Goal: Task Accomplishment & Management: Manage account settings

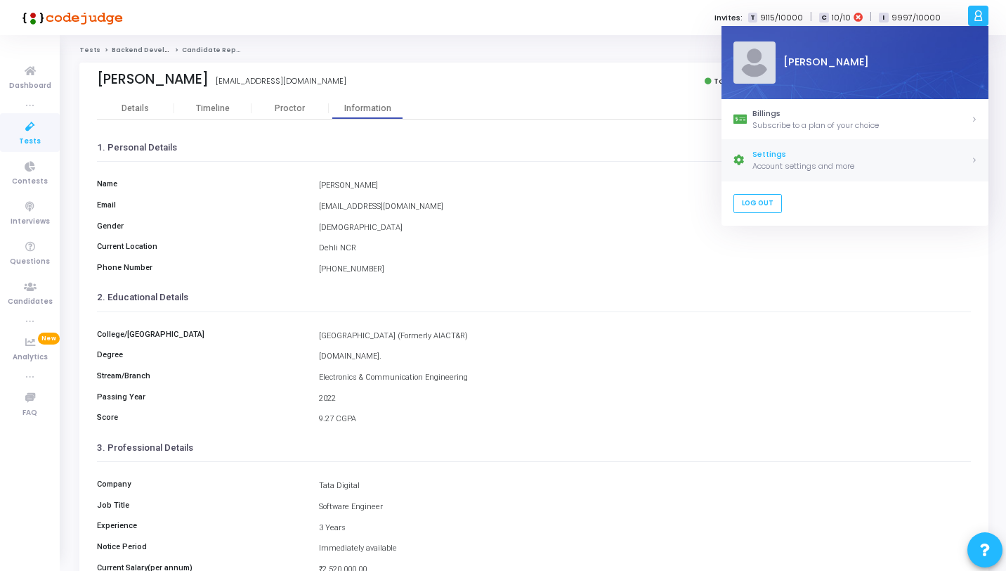
click at [776, 159] on div "Settings" at bounding box center [862, 155] width 219 height 12
select select "91"
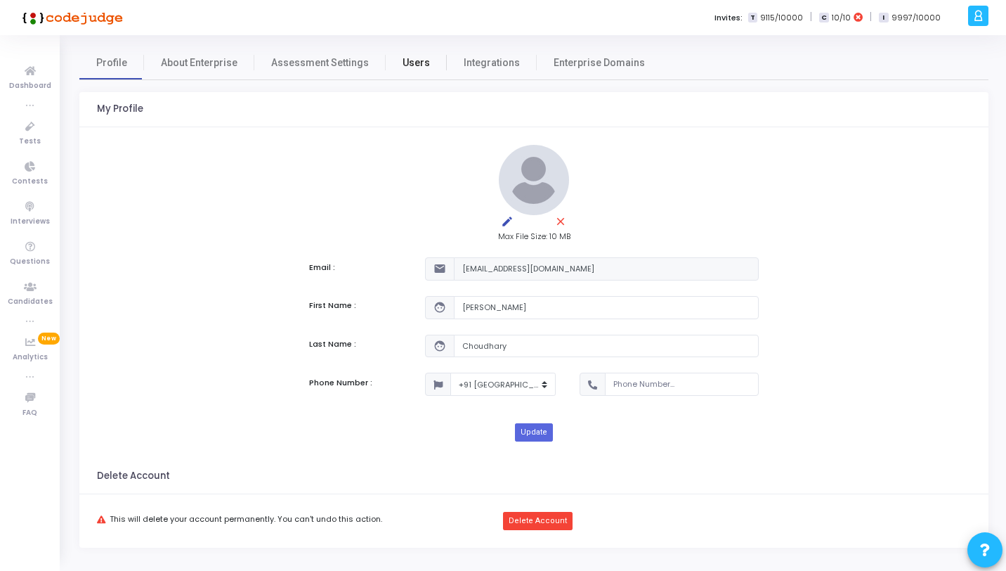
click at [412, 51] on link "Users" at bounding box center [416, 63] width 61 height 34
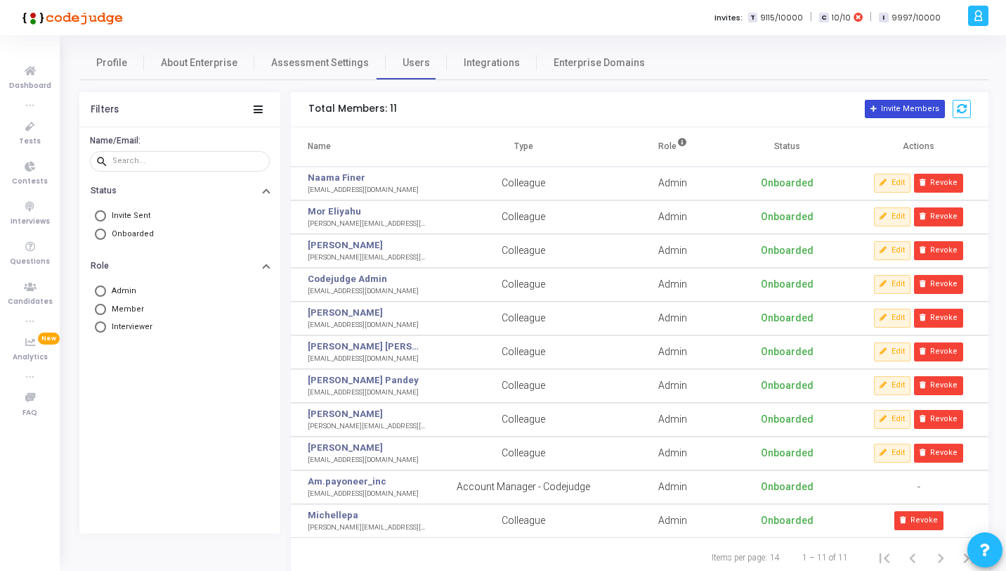
click at [925, 105] on button "Invite Members" at bounding box center [905, 109] width 80 height 18
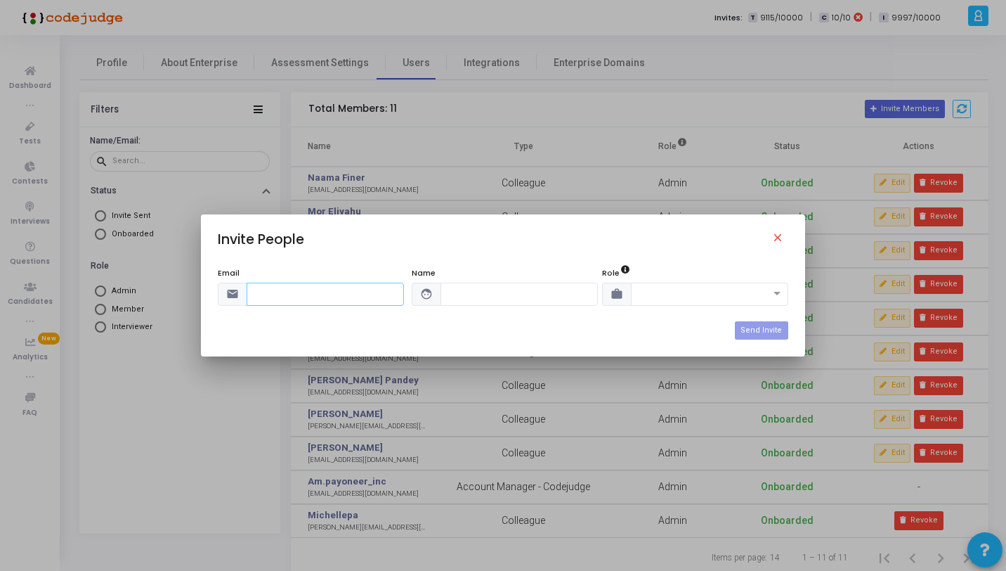
click at [323, 294] on input "text" at bounding box center [325, 293] width 157 height 23
paste input "samikshachu@payoneer.com"
type input "samikshachu@payoneer.com"
click at [476, 294] on input "text" at bounding box center [519, 293] width 157 height 23
type input "Samiksha Chugh"
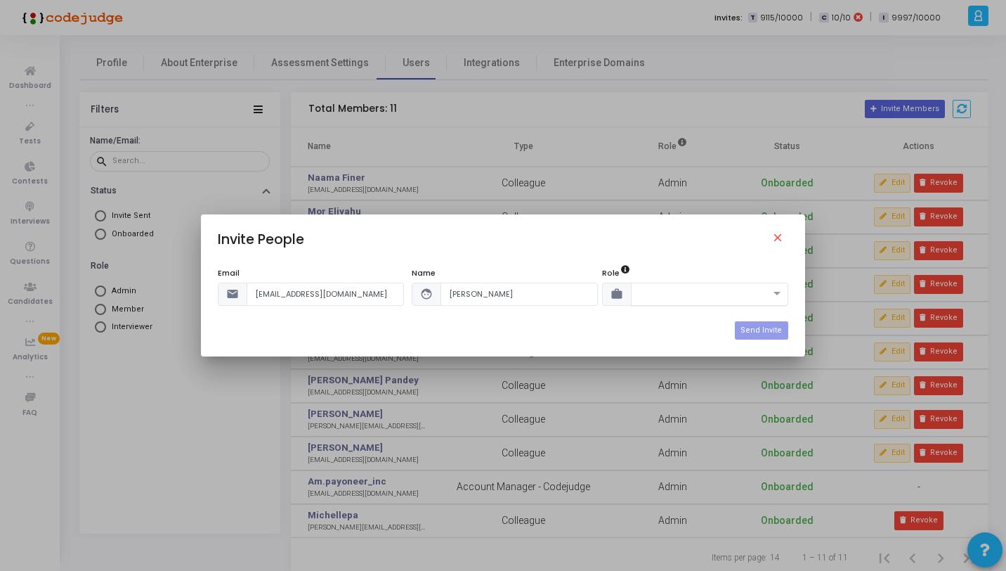
click at [678, 297] on input "text" at bounding box center [696, 293] width 114 height 12
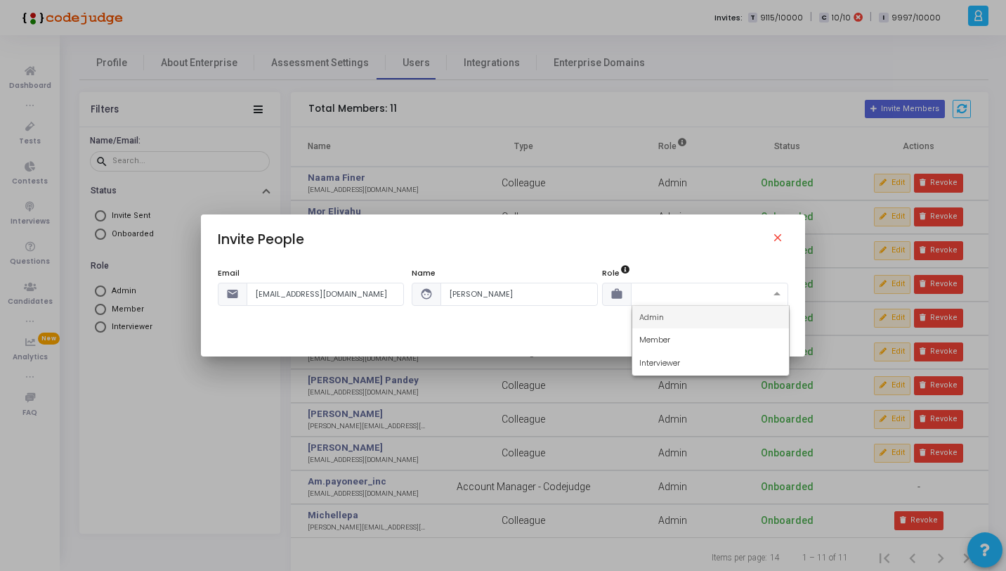
click at [709, 318] on div "Admin" at bounding box center [710, 317] width 157 height 23
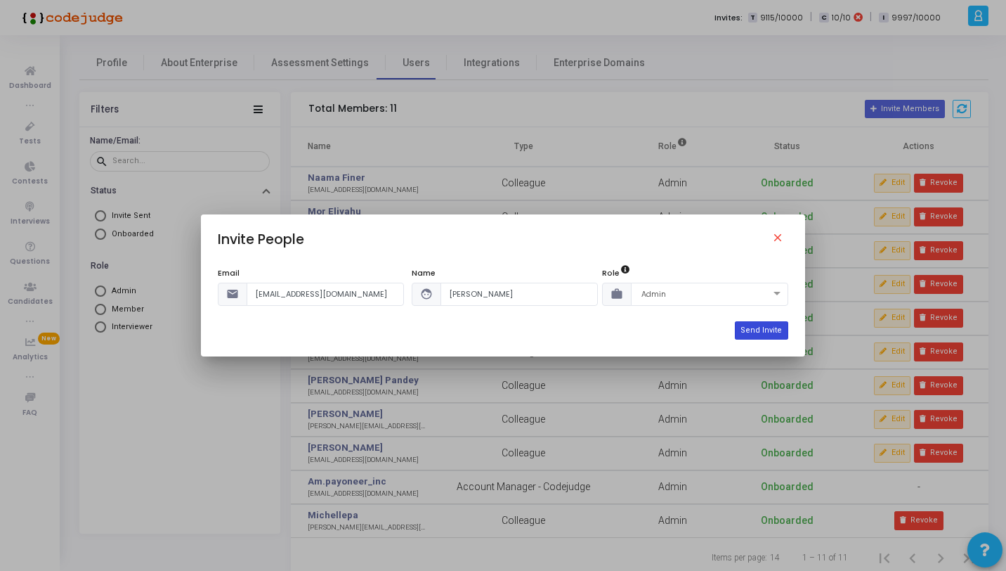
click at [761, 327] on button "Send Invite" at bounding box center [761, 330] width 53 height 18
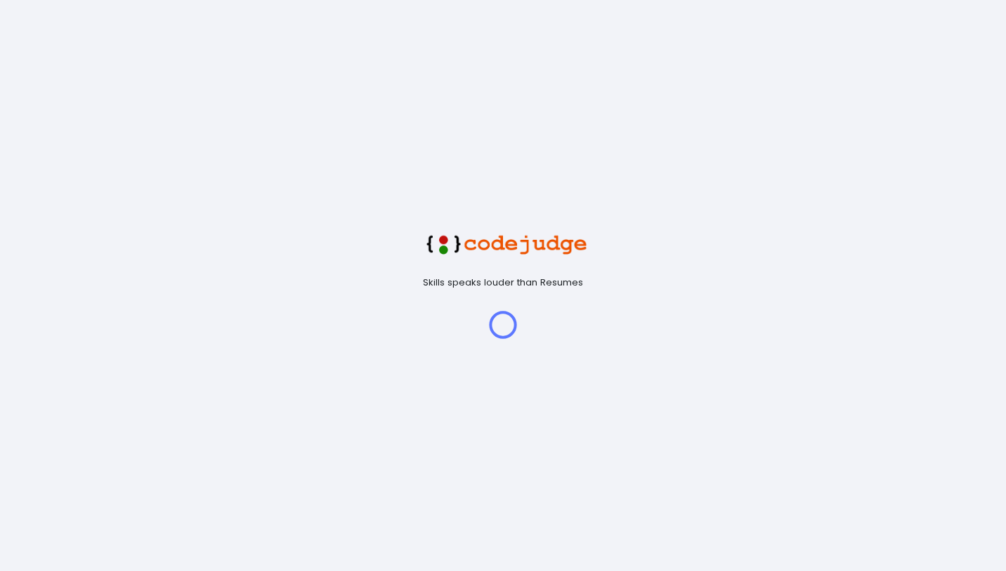
select select "91"
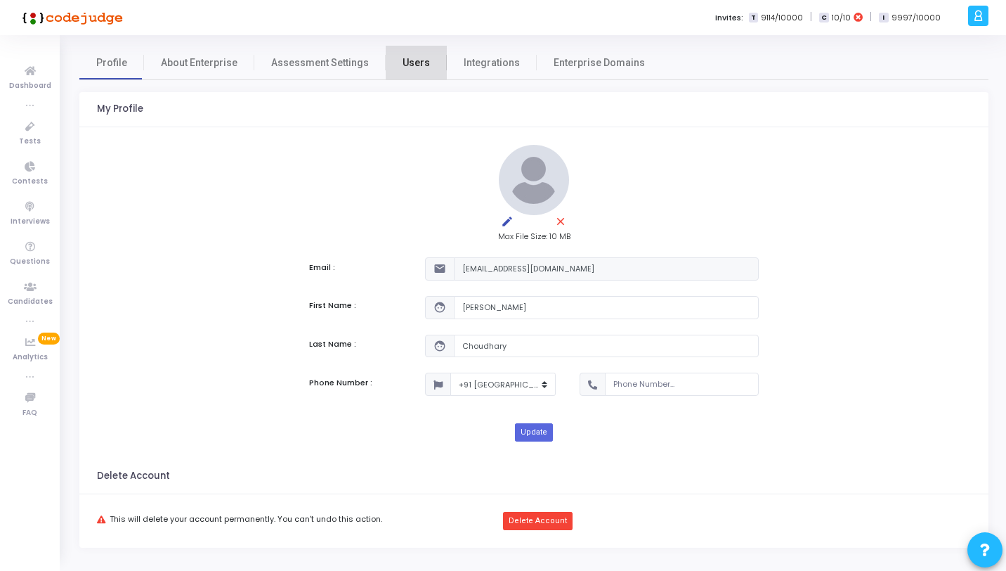
click at [413, 58] on span "Users" at bounding box center [416, 63] width 27 height 15
select select "91"
